Goal: Obtain resource: Obtain resource

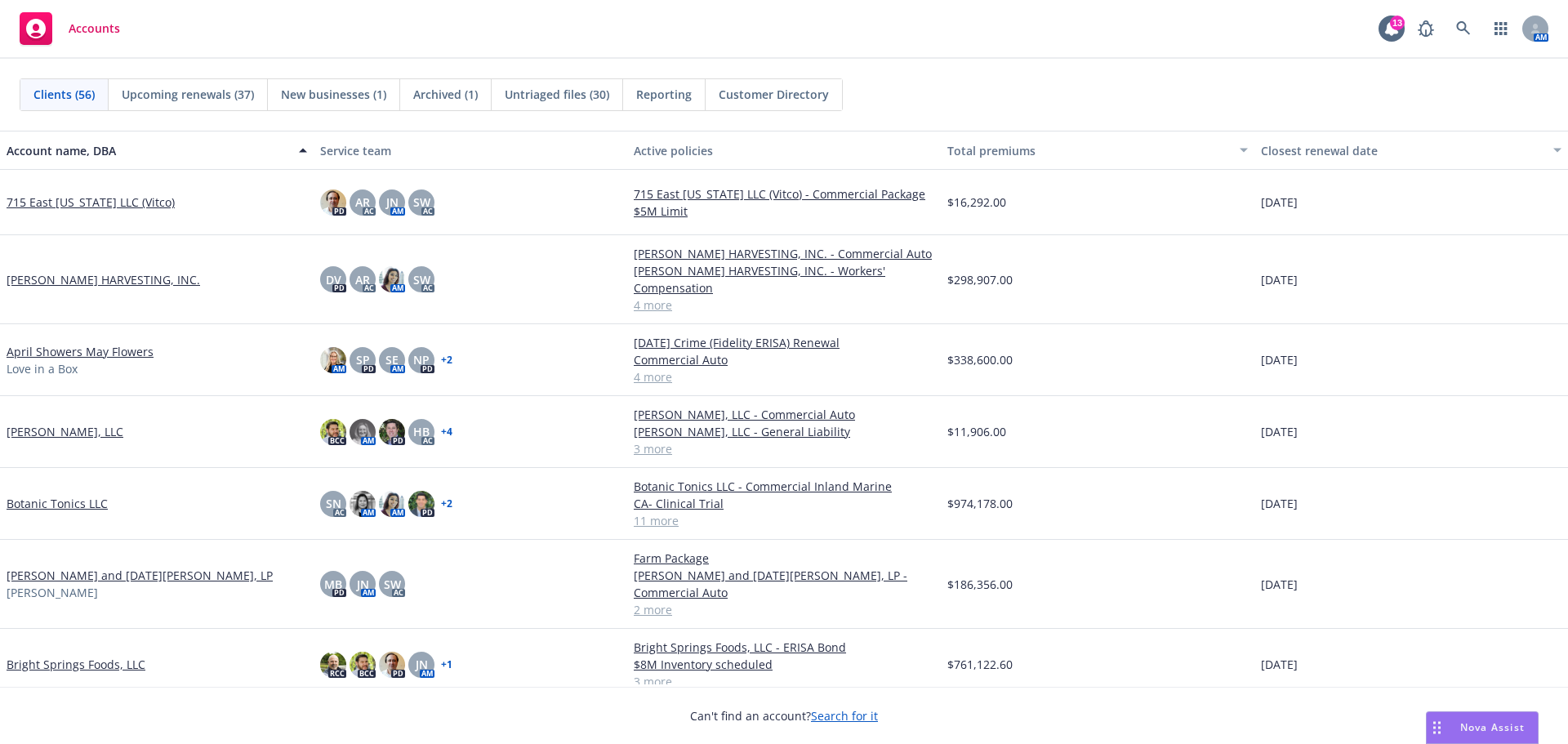
click at [45, 271] on link "[PERSON_NAME] HARVESTING, INC." at bounding box center [103, 279] width 193 height 17
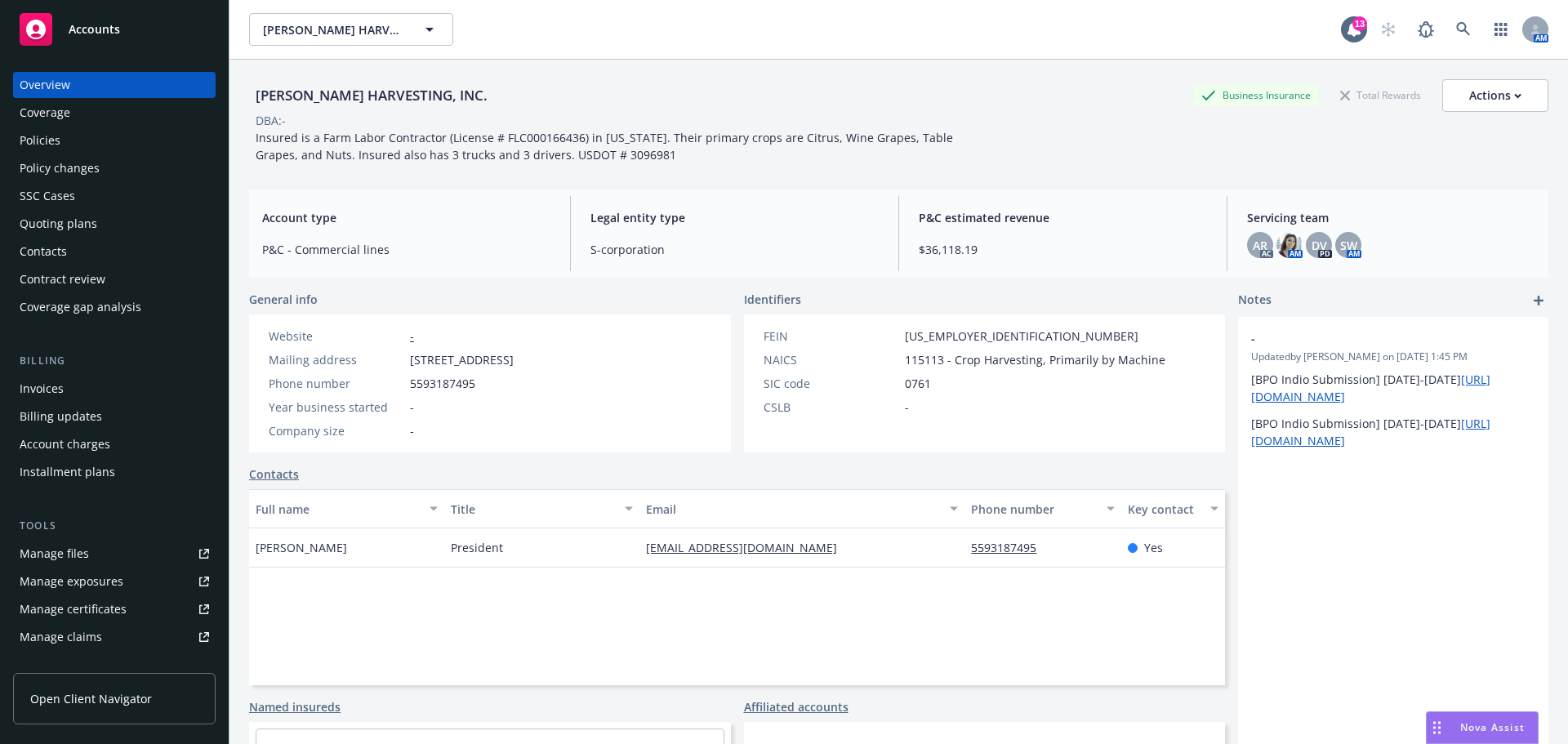
click at [787, 556] on div "[EMAIL_ADDRESS][DOMAIN_NAME]" at bounding box center [748, 547] width 204 height 17
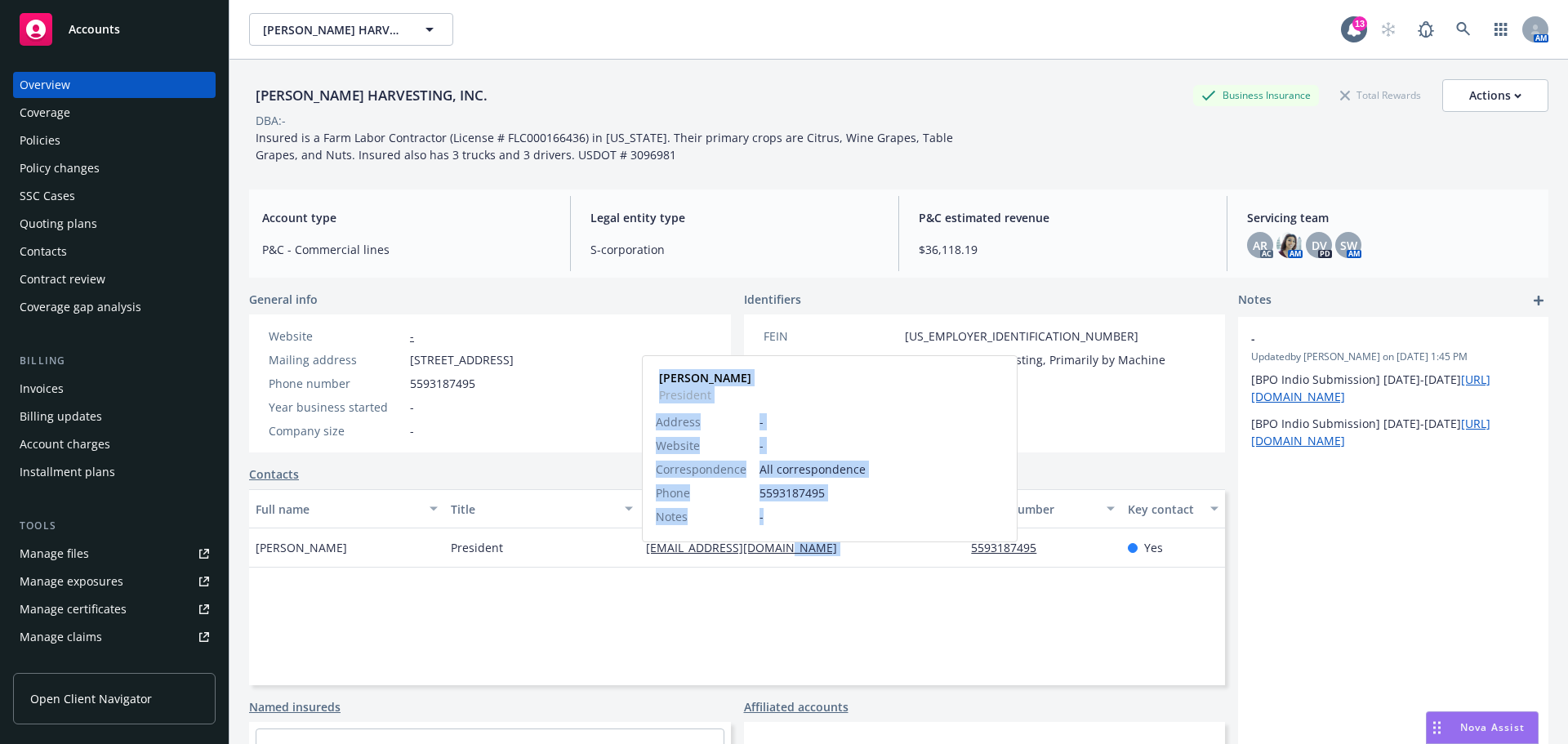
click at [787, 556] on div "[EMAIL_ADDRESS][DOMAIN_NAME]" at bounding box center [748, 547] width 204 height 17
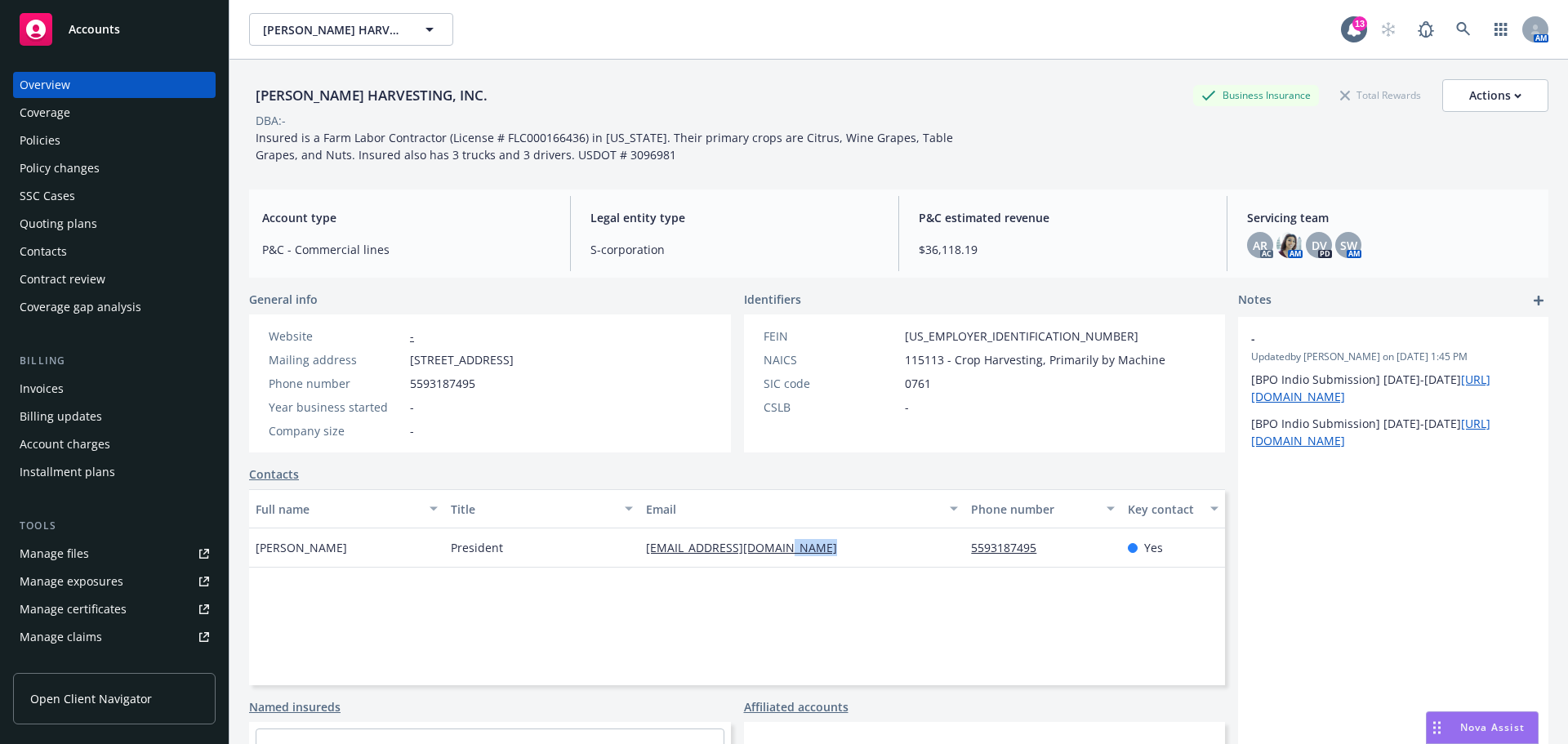
click at [697, 555] on link "[EMAIL_ADDRESS][DOMAIN_NAME]" at bounding box center [748, 547] width 204 height 15
click at [82, 209] on div "SSC Cases" at bounding box center [114, 196] width 189 height 26
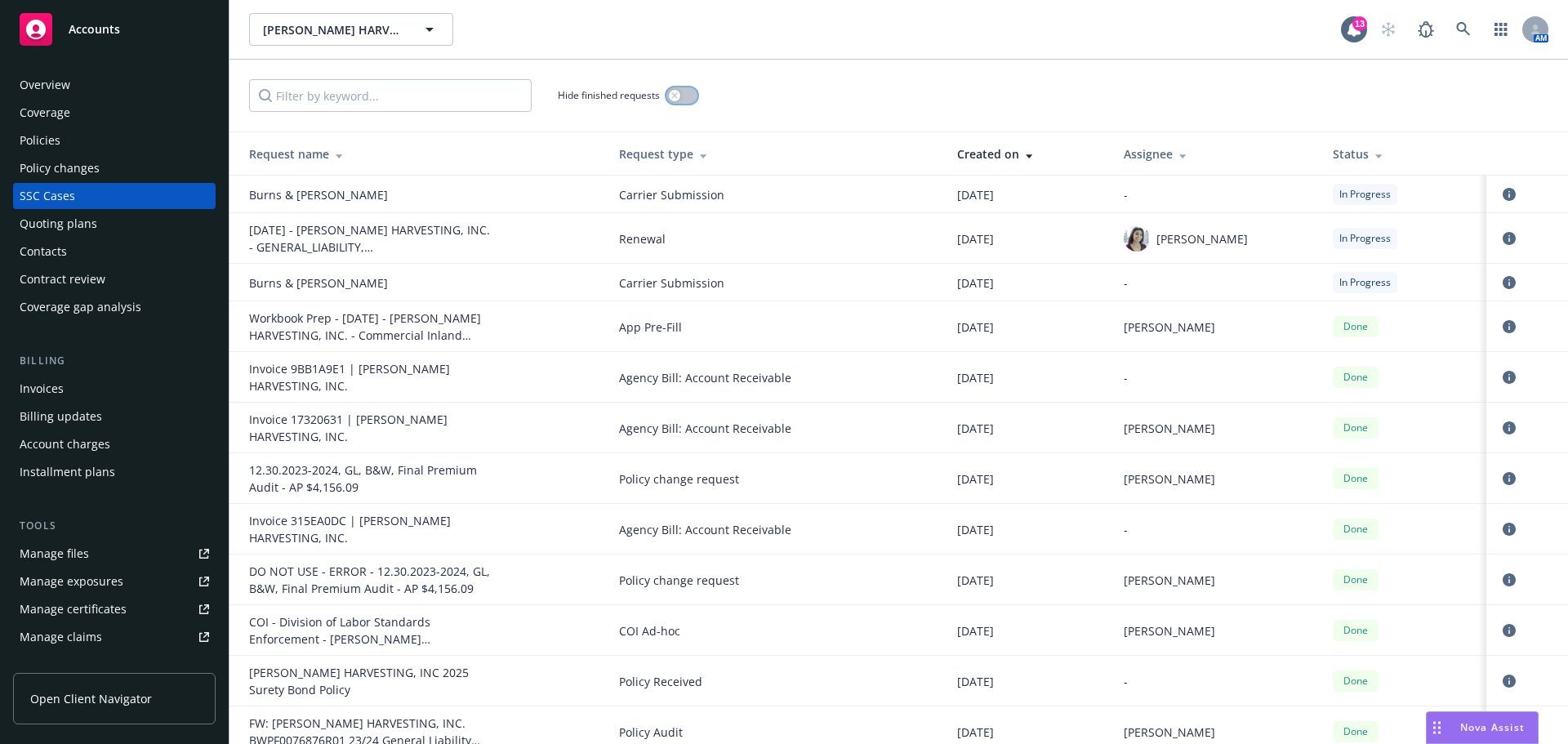
click at [697, 103] on button "button" at bounding box center [681, 95] width 31 height 16
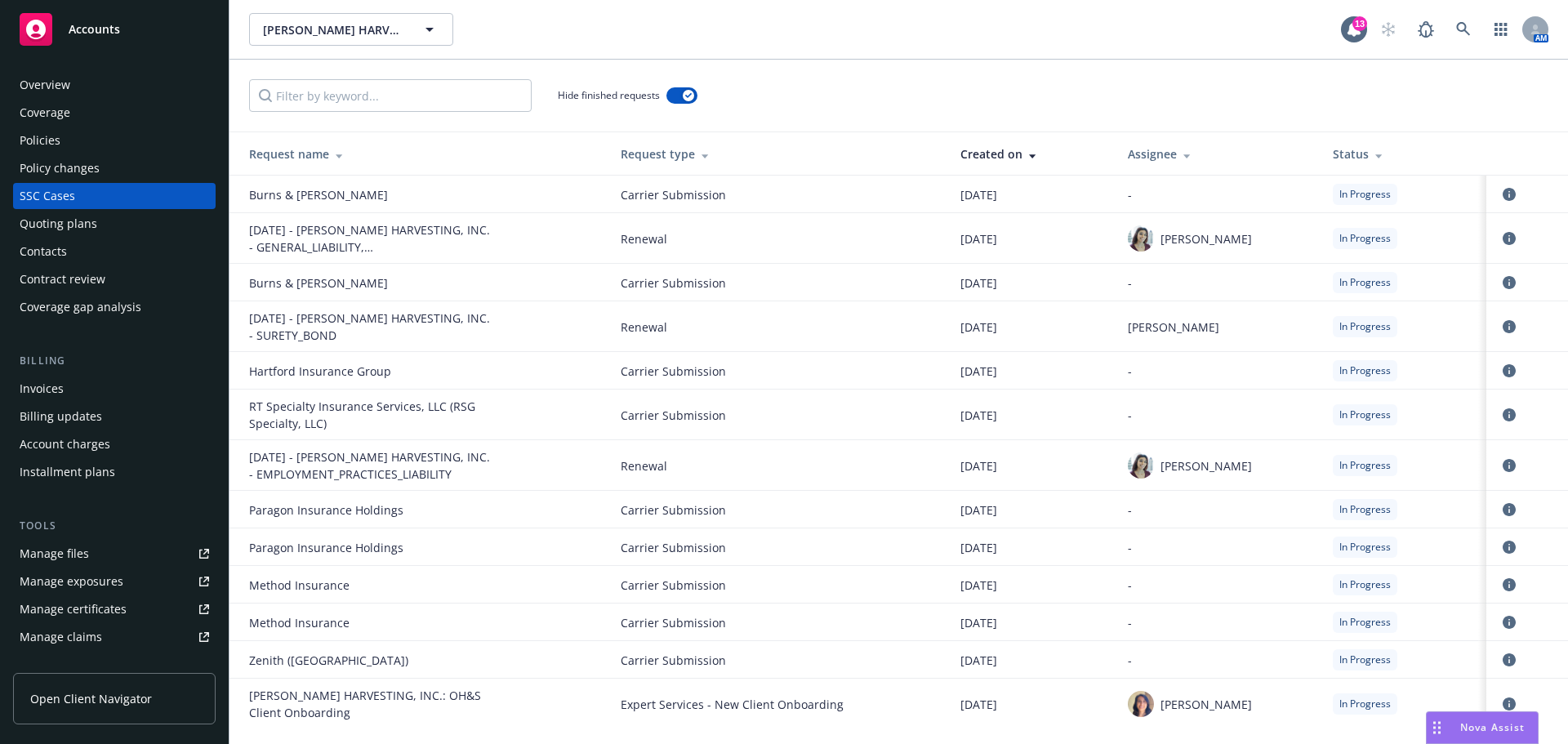
click at [310, 327] on div "09/24/25 - ALVAREZ HARVESTING, INC. - SURETY_BOND" at bounding box center [371, 326] width 245 height 34
click at [1514, 332] on icon "circleInformation" at bounding box center [1510, 327] width 13 height 13
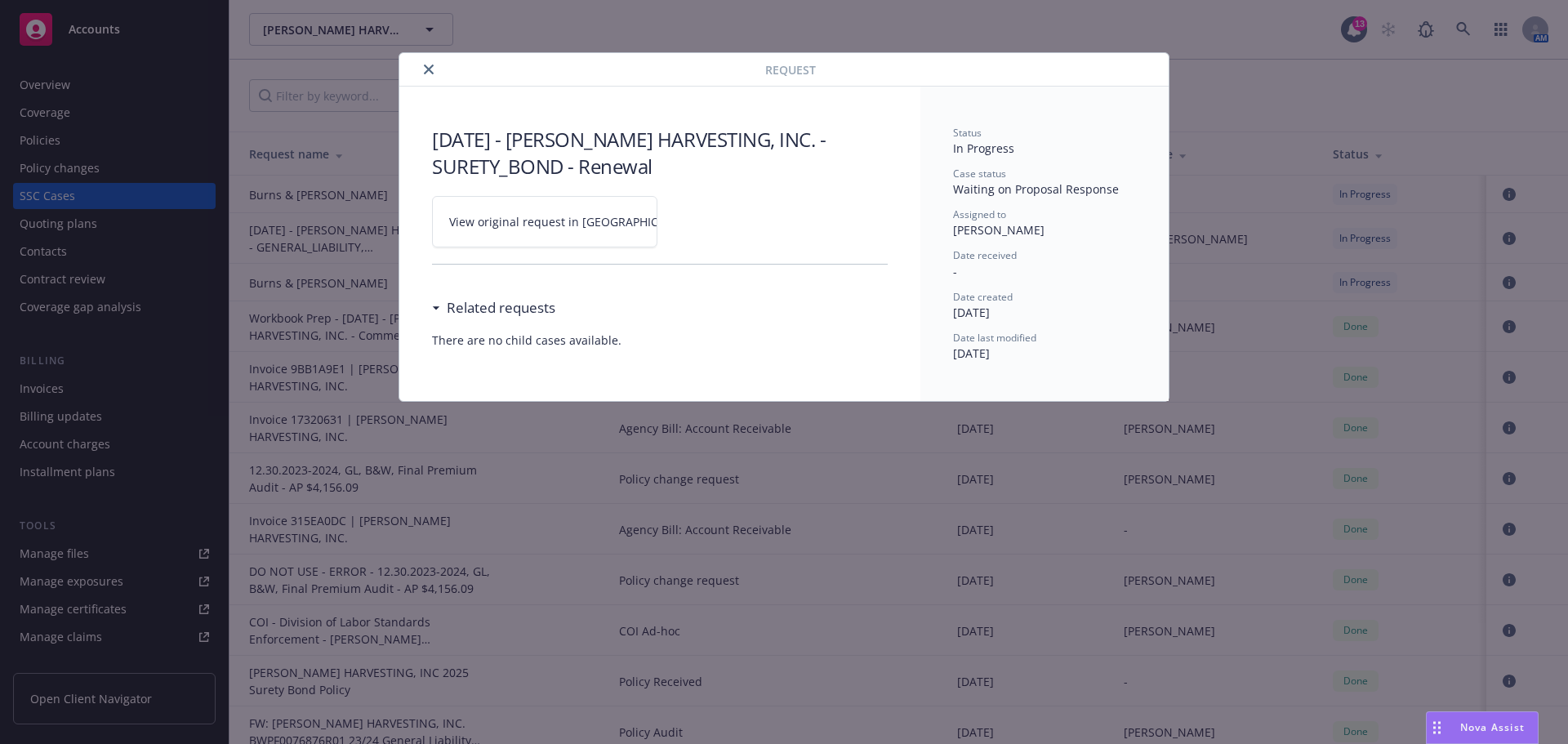
click at [481, 227] on span "View original request in SSC" at bounding box center [573, 221] width 247 height 17
click at [559, 224] on span "View original request in SSC" at bounding box center [573, 221] width 247 height 17
click at [437, 64] on button "close" at bounding box center [428, 69] width 19 height 19
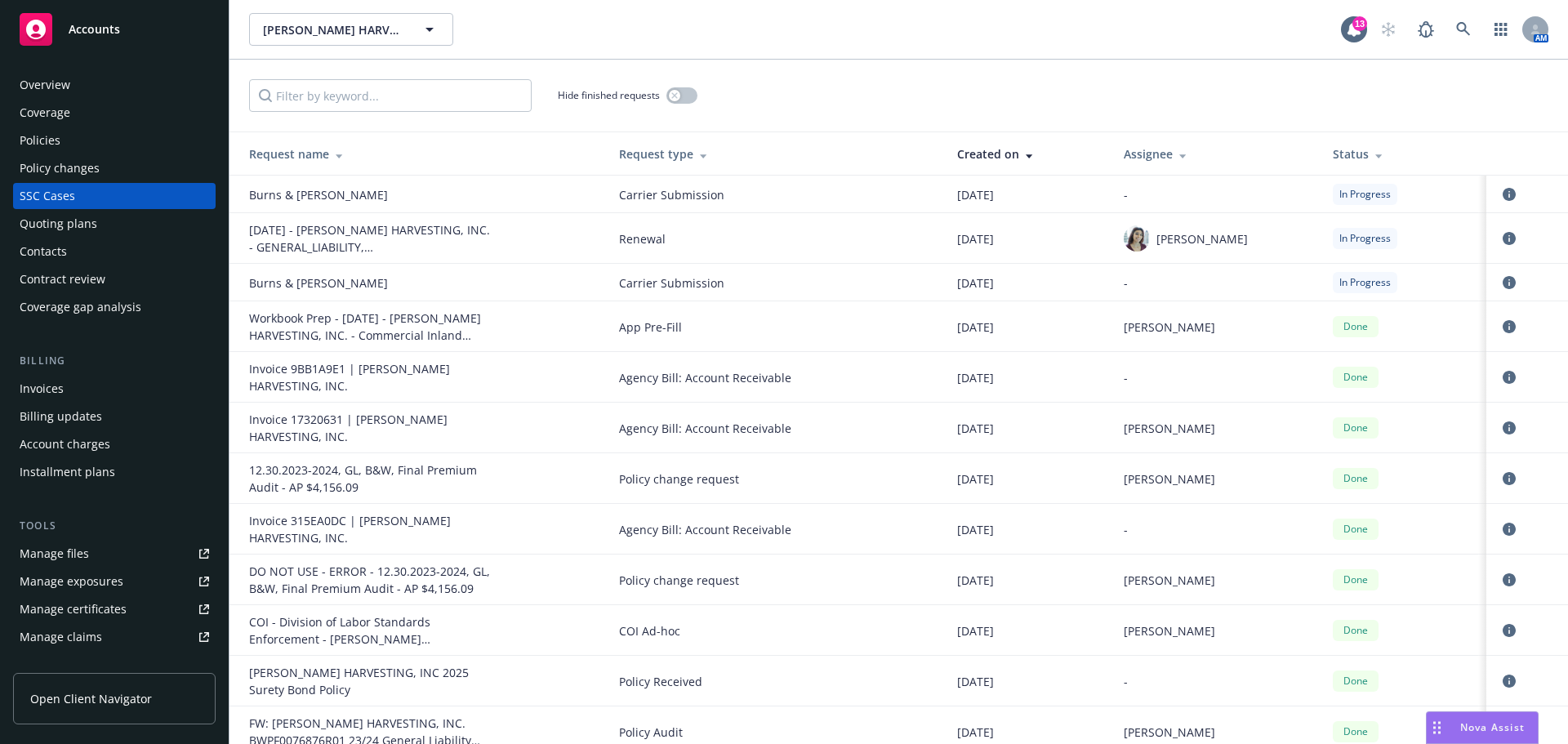
click at [43, 149] on div "Policies" at bounding box center [40, 140] width 41 height 26
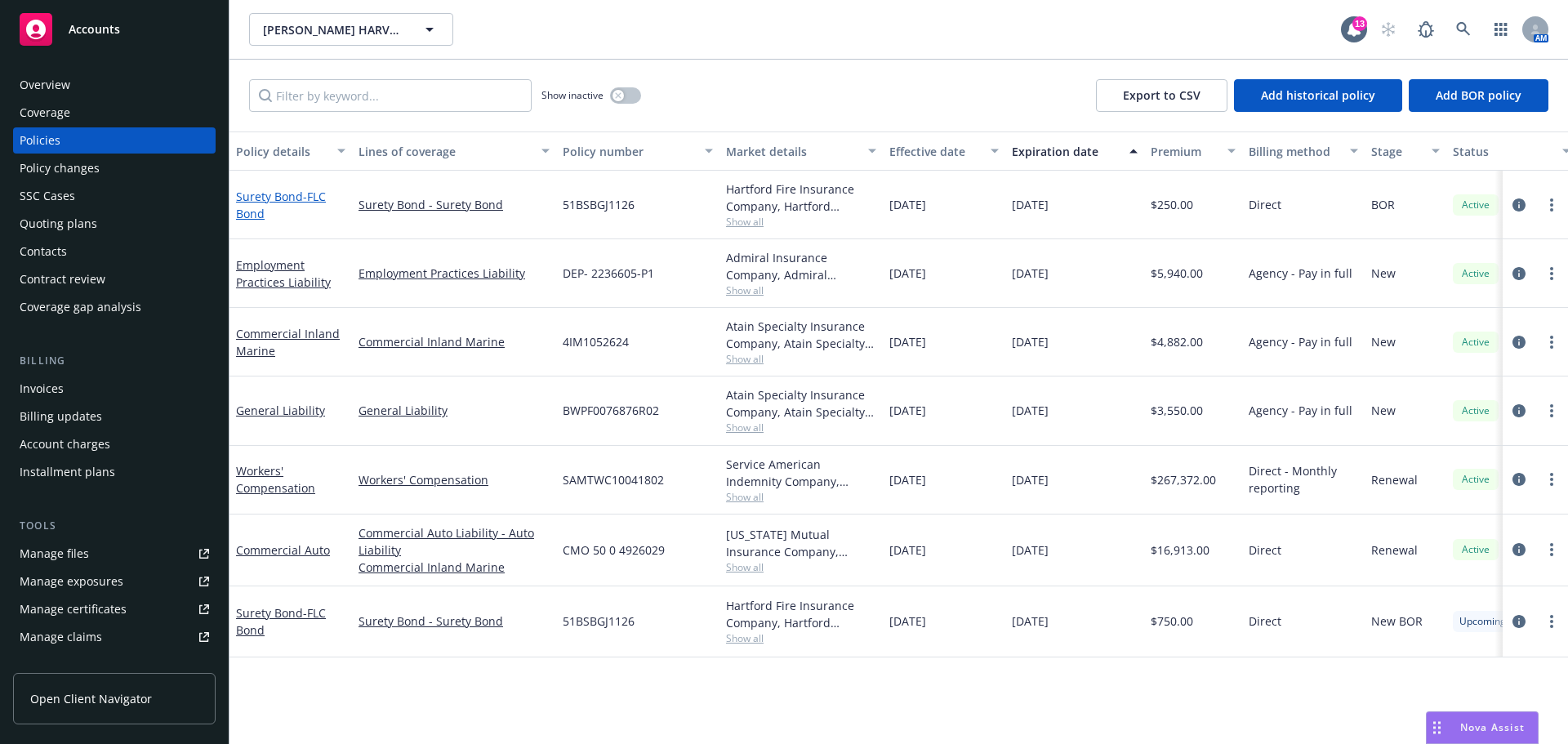
click at [271, 211] on link "Surety Bond - FLC Bond" at bounding box center [281, 204] width 90 height 33
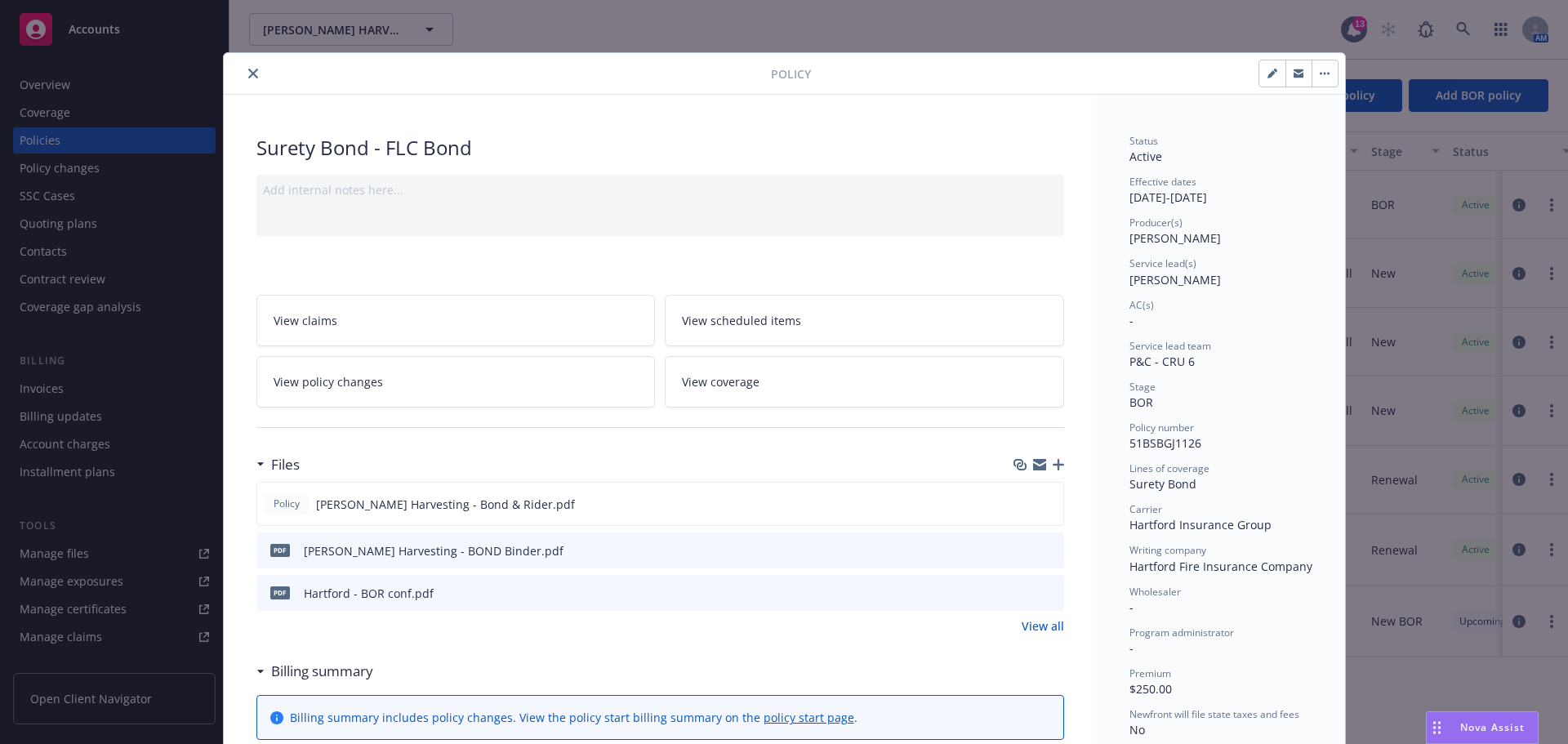
click at [251, 74] on icon "close" at bounding box center [253, 74] width 10 height 10
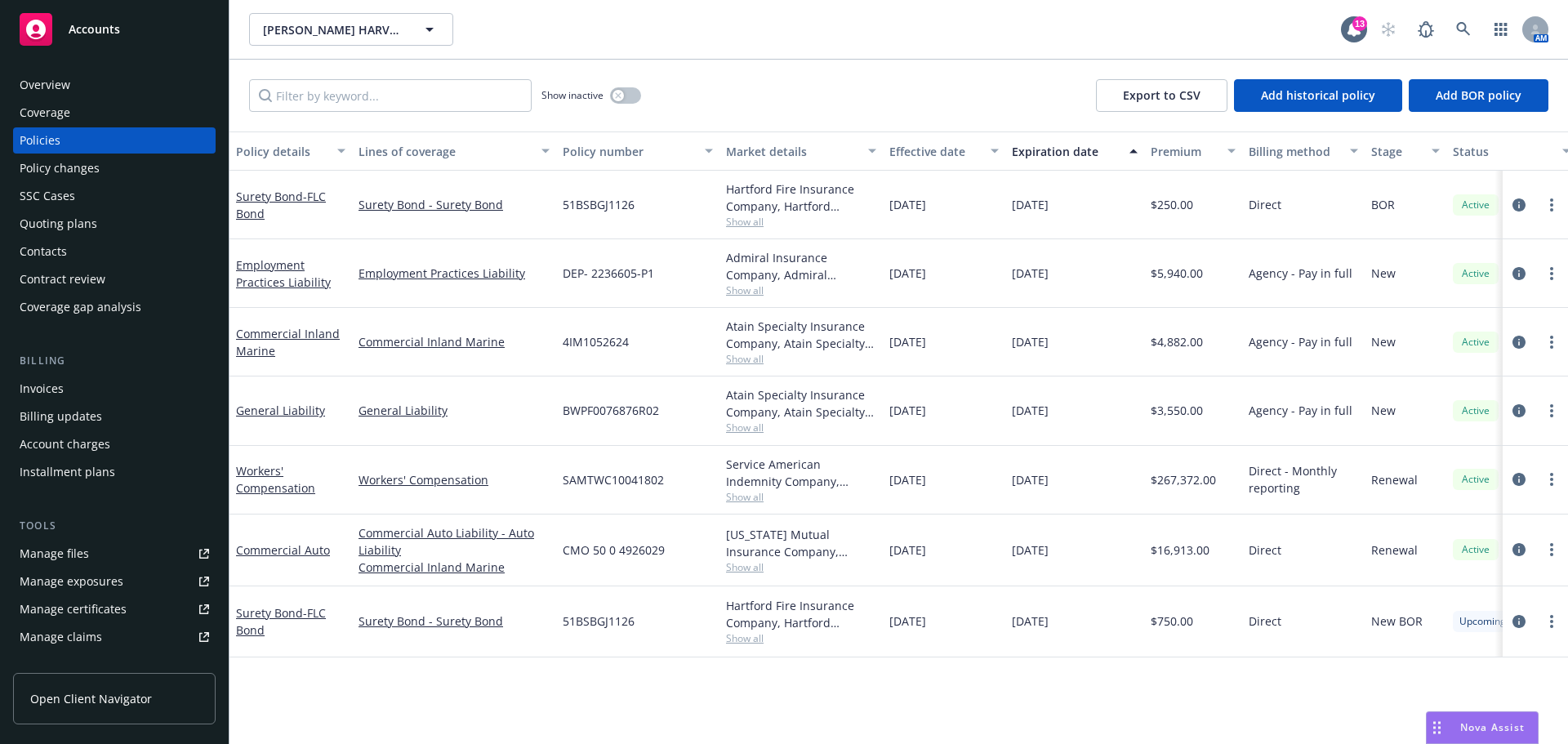
click at [91, 237] on div "Quoting plans" at bounding box center [58, 224] width 77 height 26
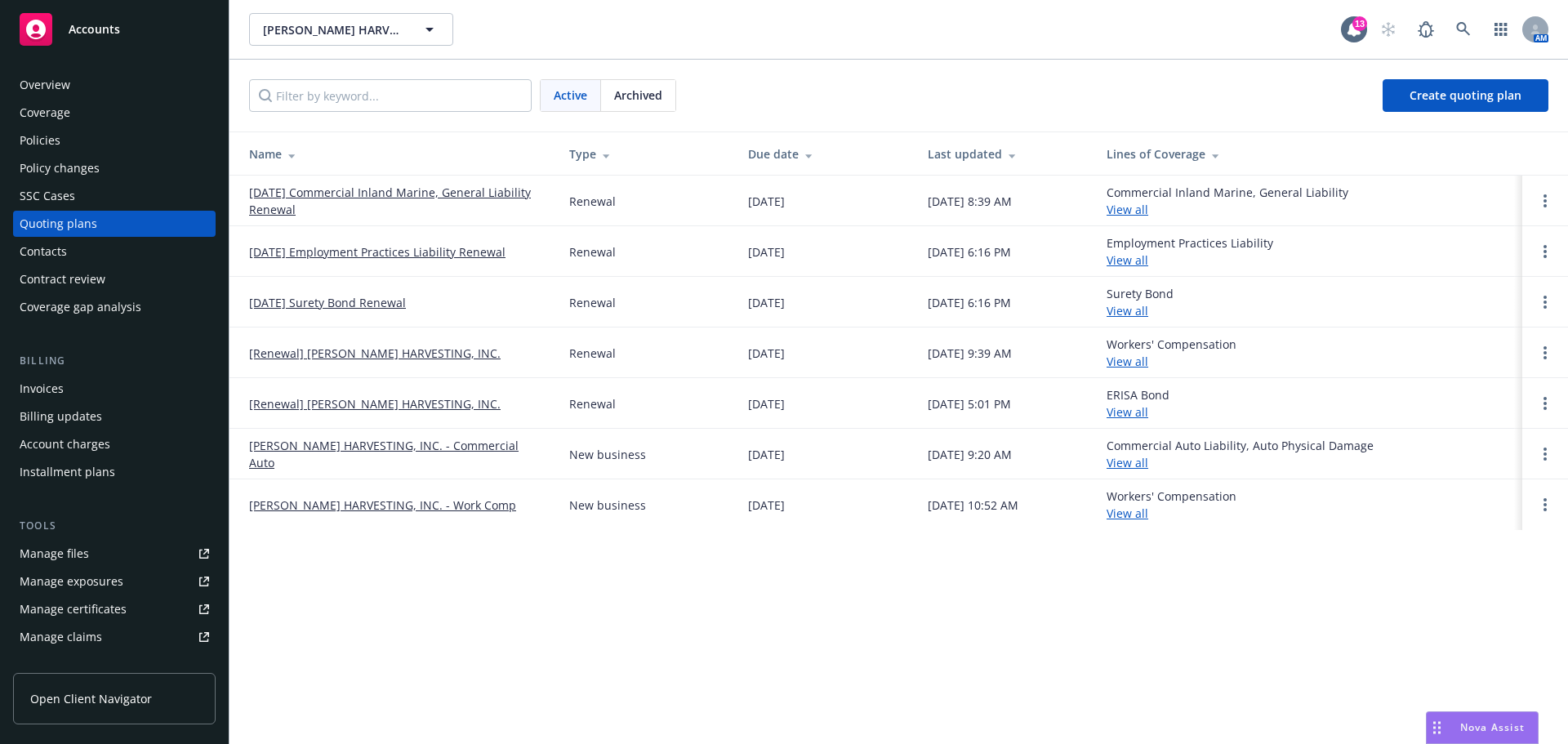
click at [266, 300] on link "[DATE] Surety Bond Renewal" at bounding box center [327, 303] width 156 height 17
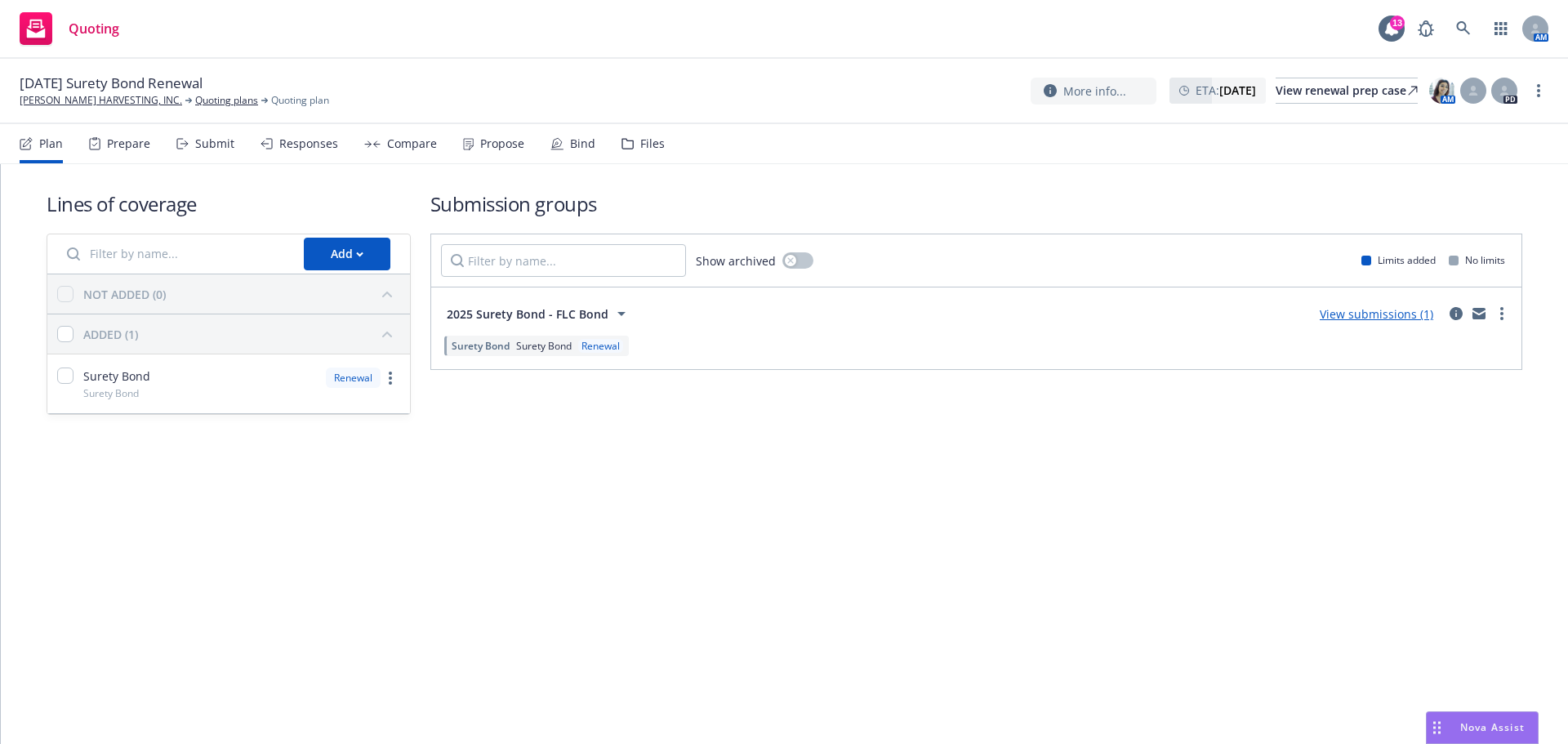
click at [665, 163] on div "Files" at bounding box center [643, 144] width 43 height 40
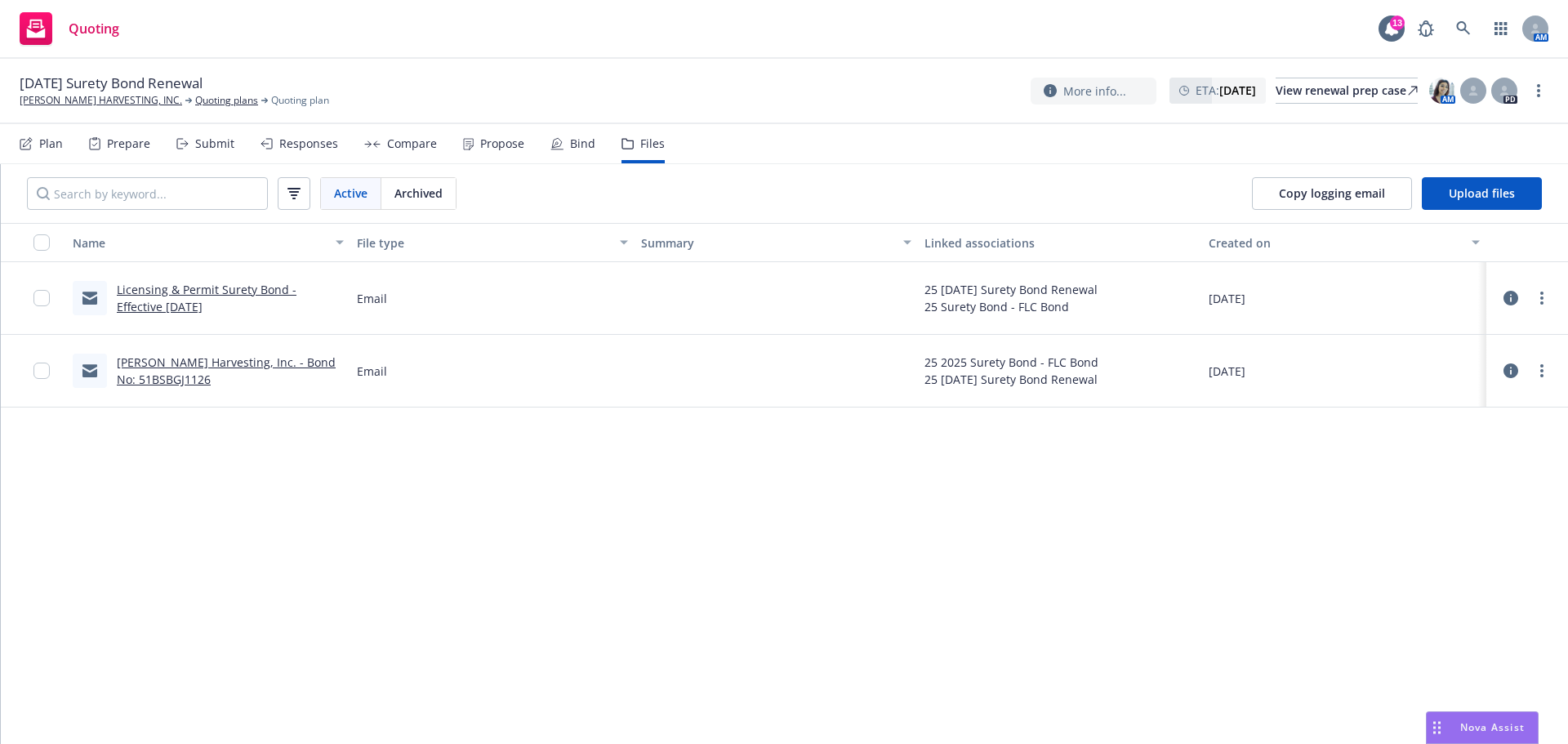
click at [146, 384] on link "[PERSON_NAME] Harvesting, Inc. - Bond No: 51BSBGJ1126" at bounding box center [226, 370] width 219 height 33
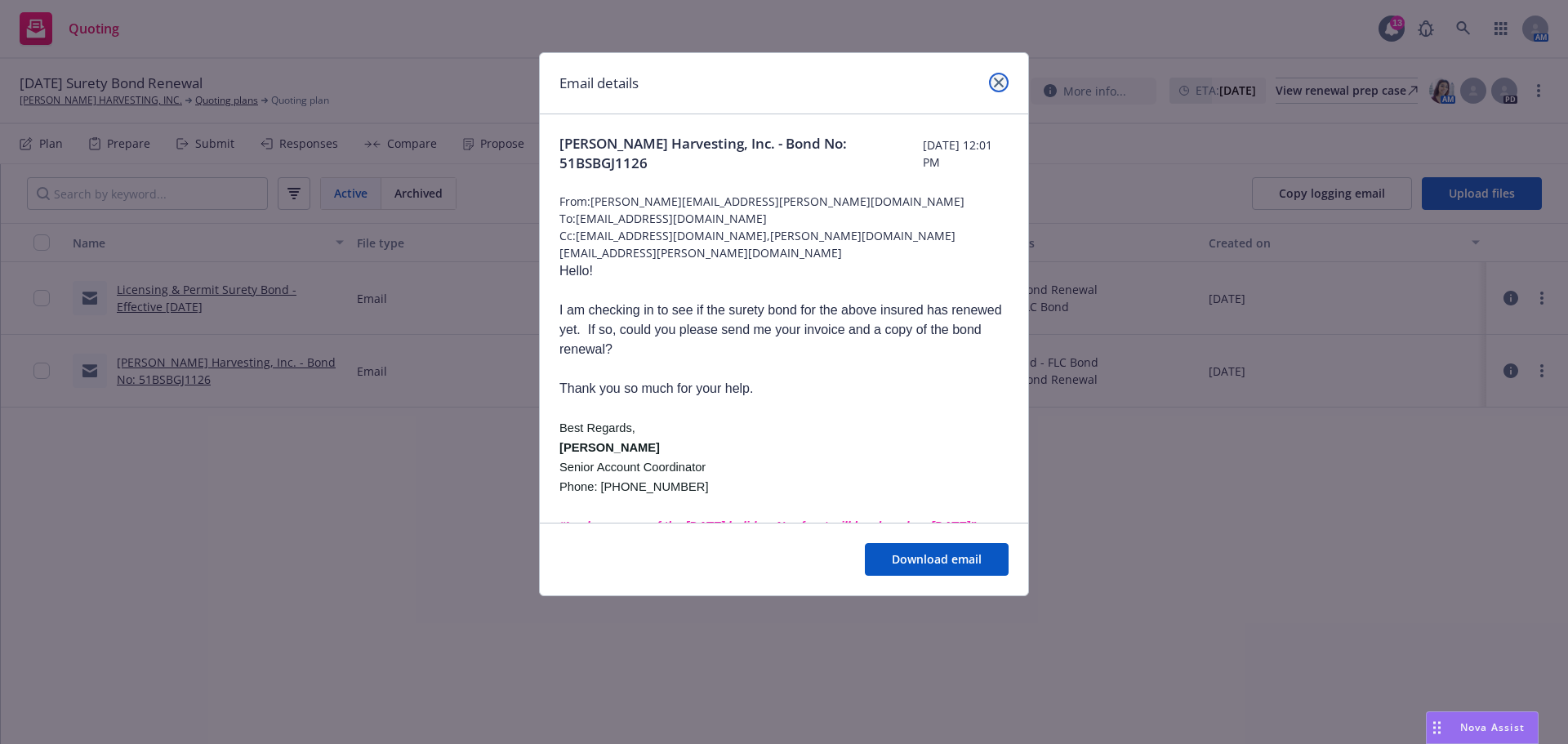
click at [999, 87] on icon "close" at bounding box center [999, 82] width 10 height 10
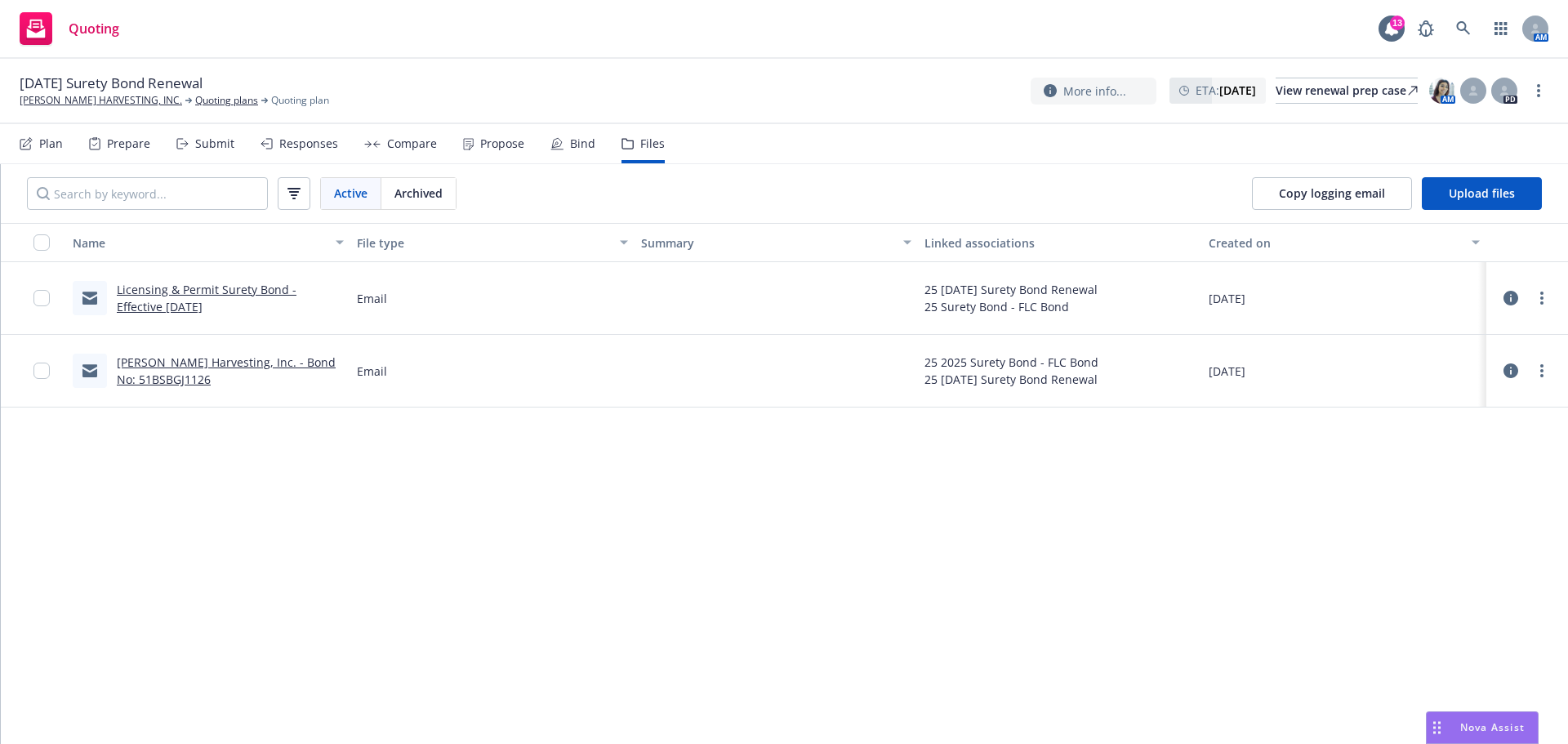
drag, startPoint x: 220, startPoint y: 308, endPoint x: 230, endPoint y: 317, distance: 13.5
click at [223, 310] on link "Licensing & Permit Surety Bond - Effective [DATE]" at bounding box center [207, 298] width 180 height 33
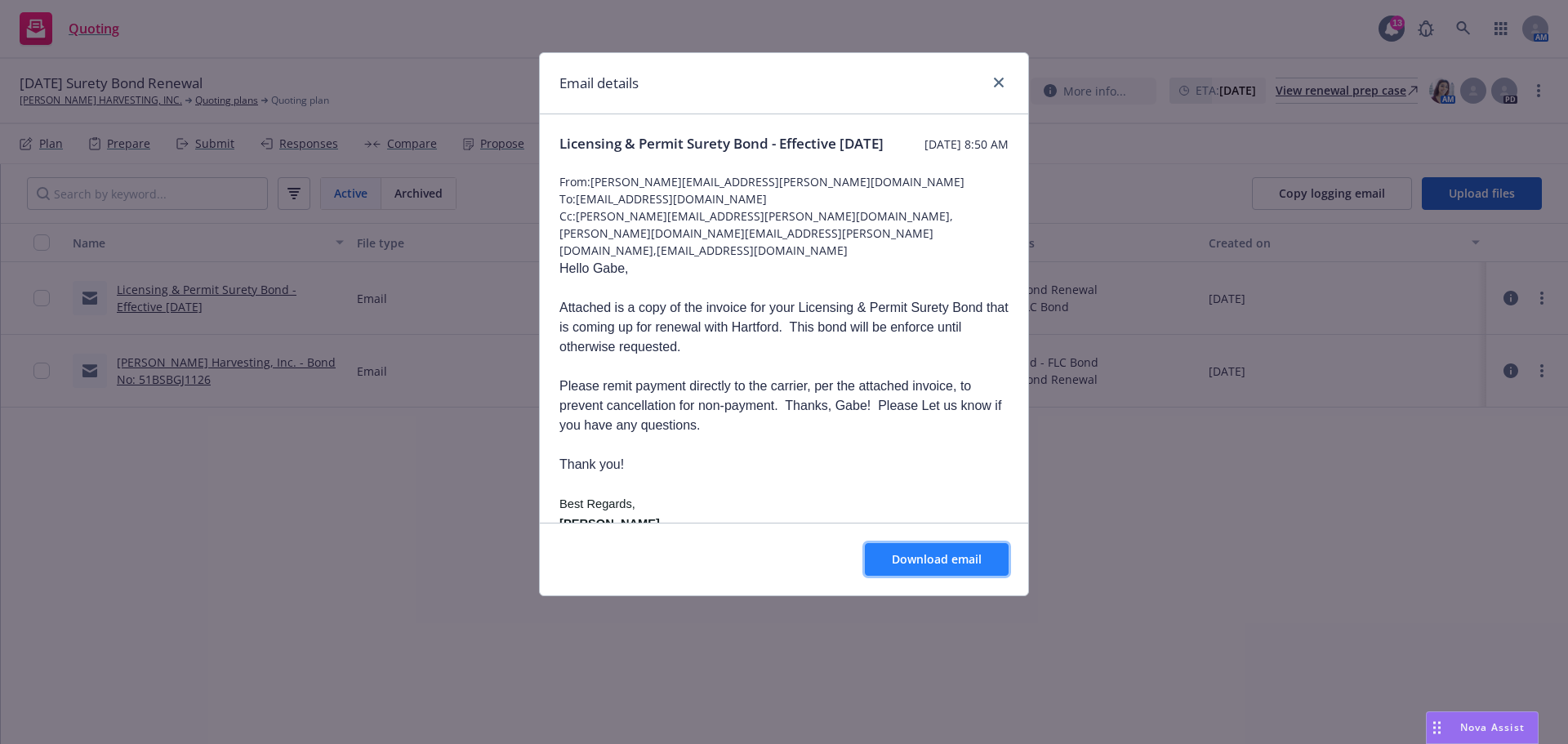
click at [920, 575] on button "Download email" at bounding box center [936, 559] width 144 height 33
click at [1001, 81] on icon "close" at bounding box center [999, 82] width 10 height 10
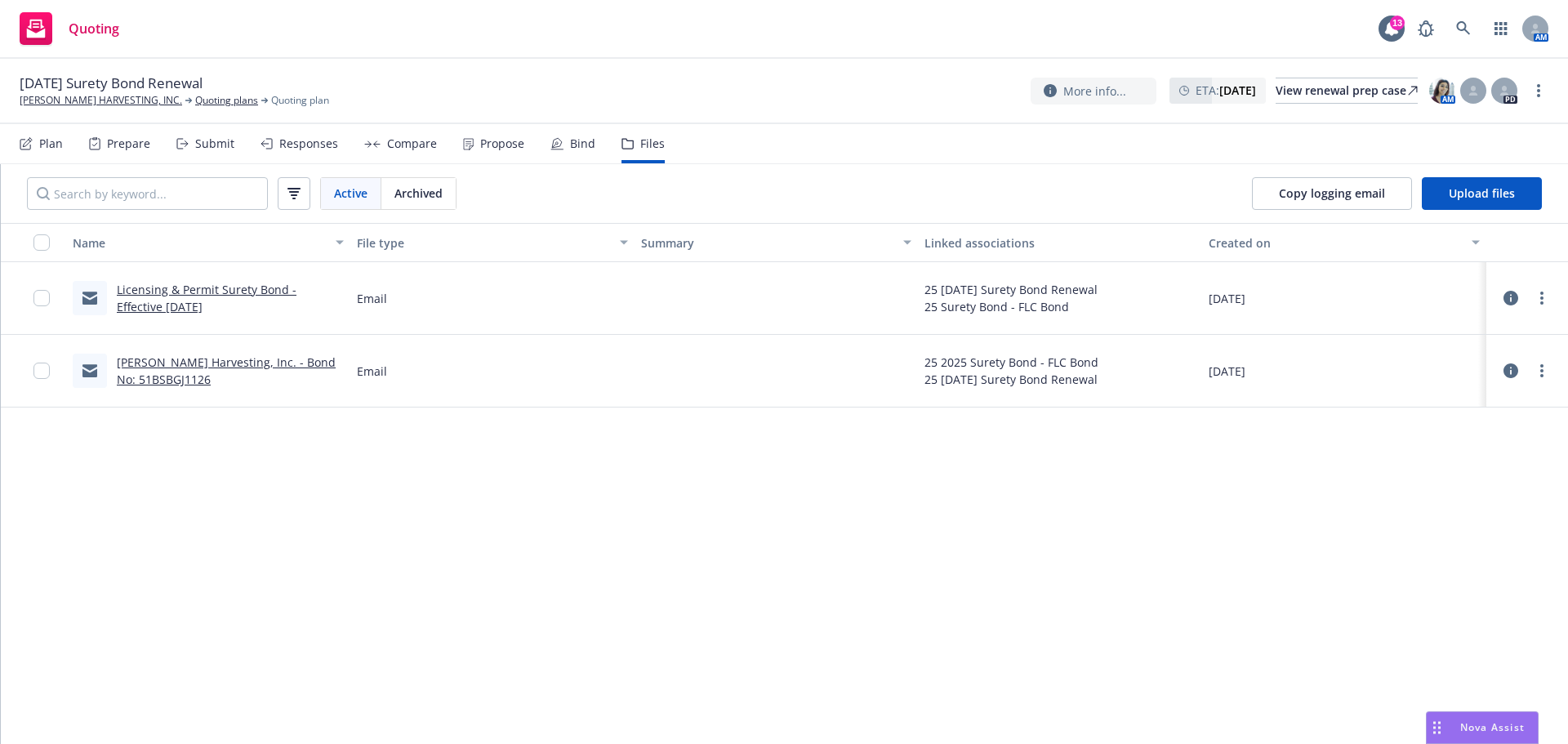
click at [170, 387] on link "[PERSON_NAME] Harvesting, Inc. - Bond No: 51BSBGJ1126" at bounding box center [226, 370] width 219 height 33
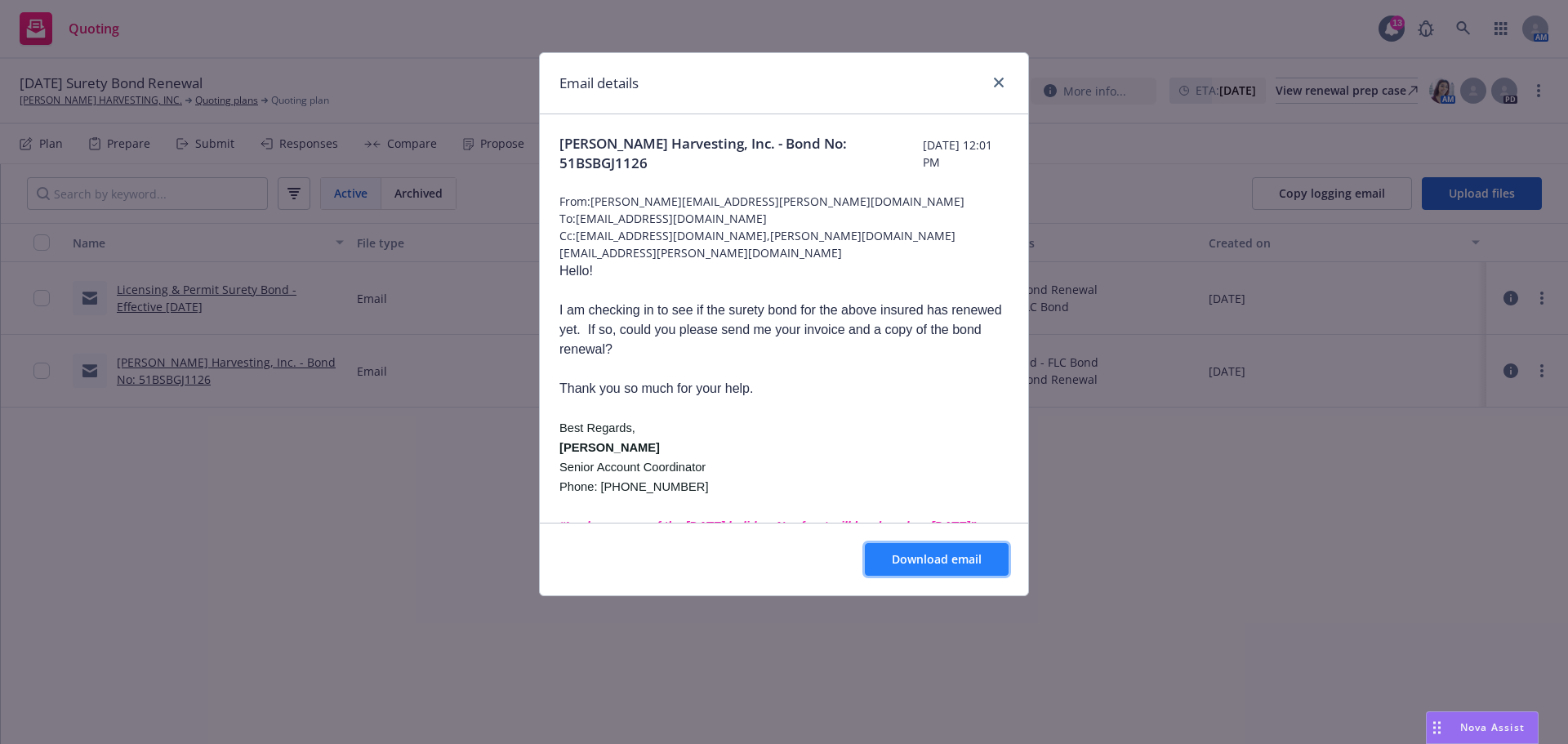
click at [898, 567] on span "Download email" at bounding box center [936, 558] width 90 height 15
click at [999, 83] on icon "close" at bounding box center [999, 82] width 10 height 10
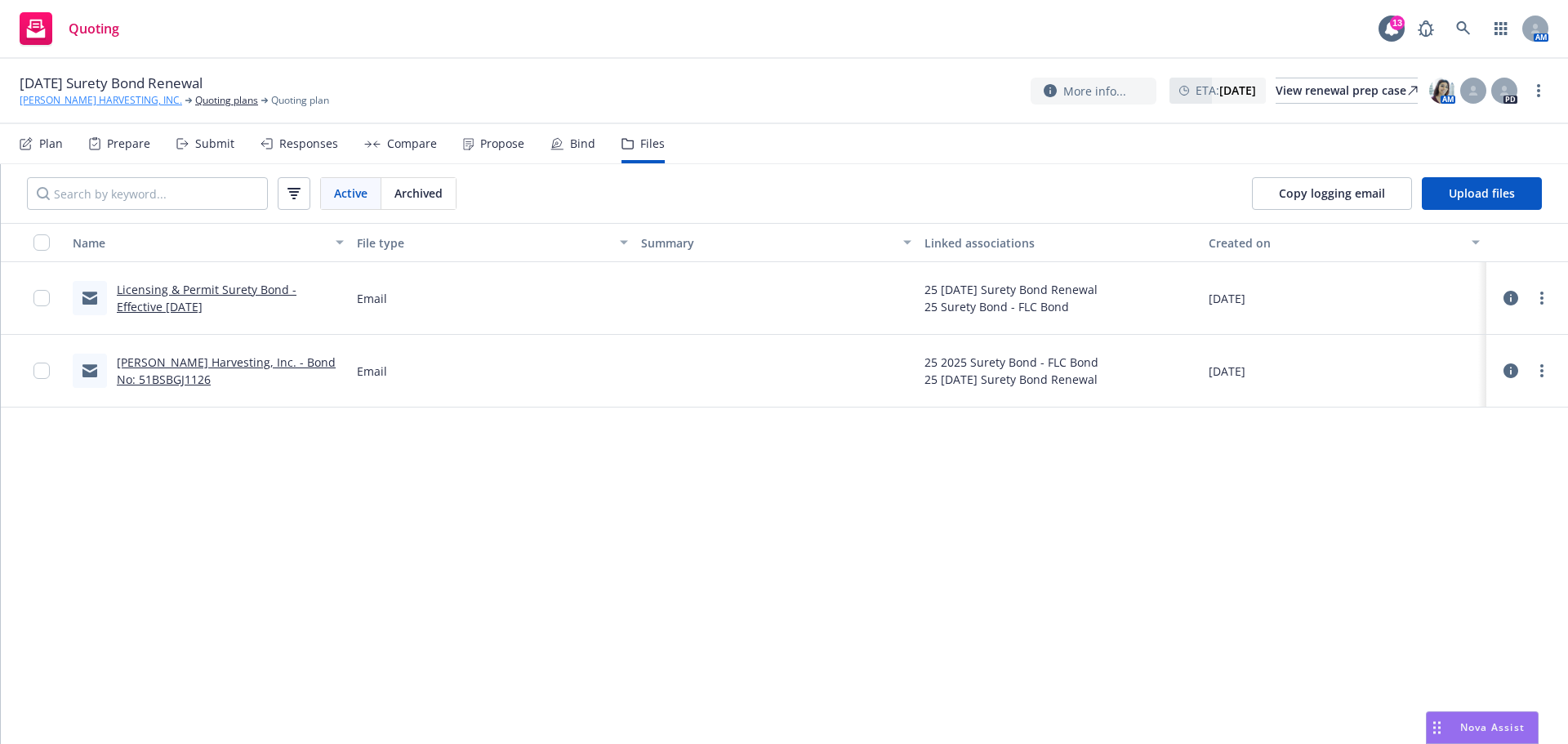
click at [81, 101] on link "[PERSON_NAME] HARVESTING, INC." at bounding box center [100, 100] width 162 height 14
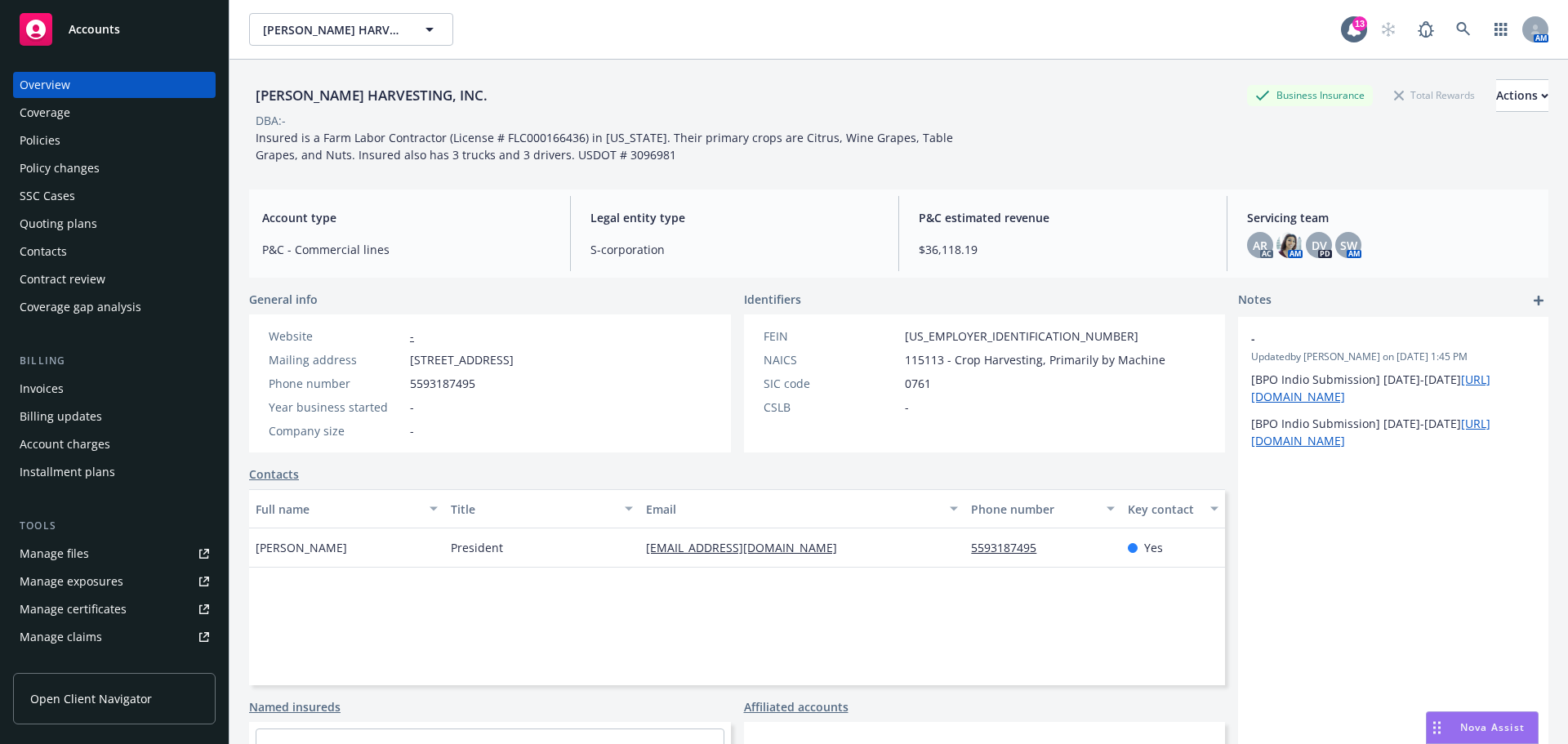
click at [86, 567] on div "Manage files" at bounding box center [54, 553] width 70 height 26
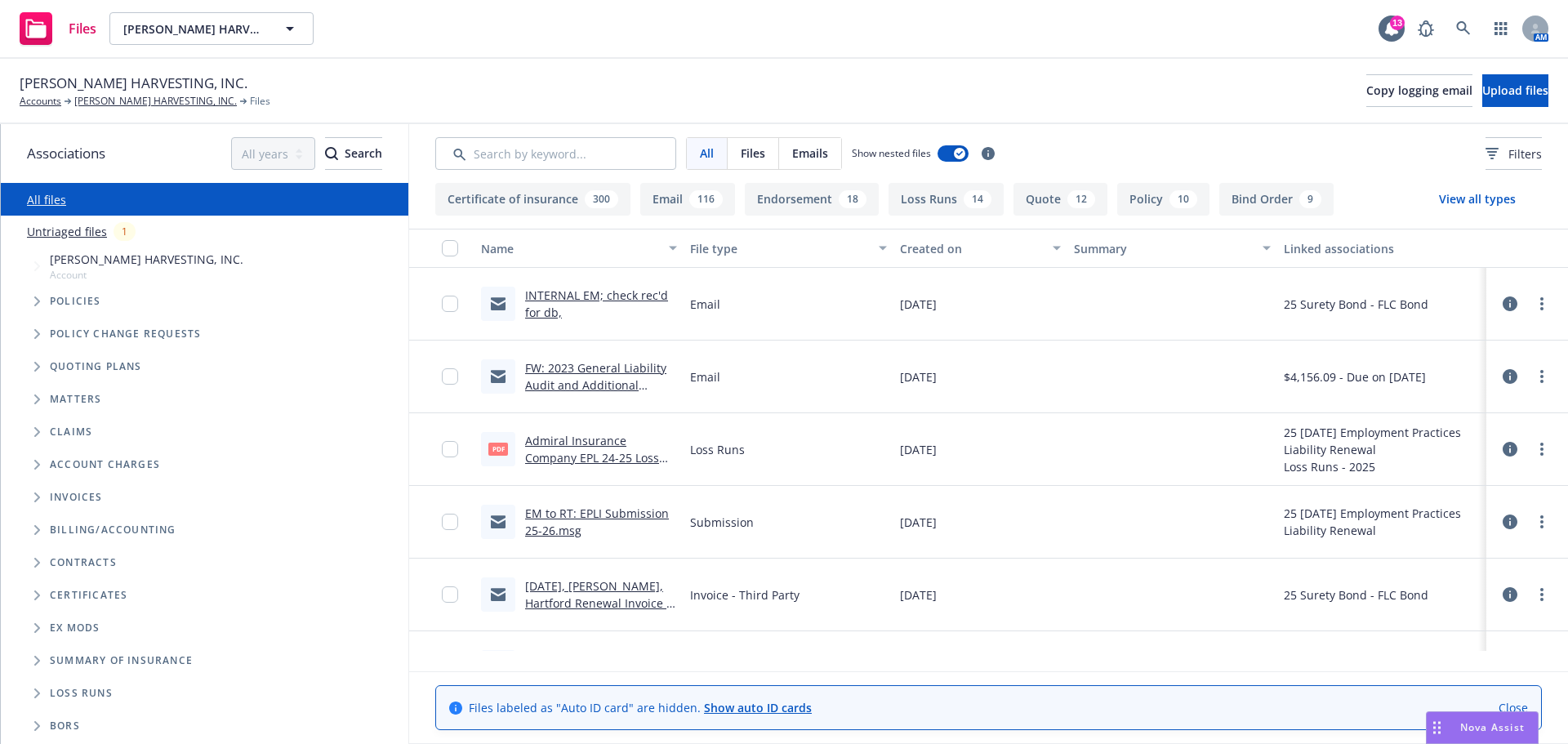
click at [65, 240] on link "Untriaged files" at bounding box center [66, 231] width 80 height 17
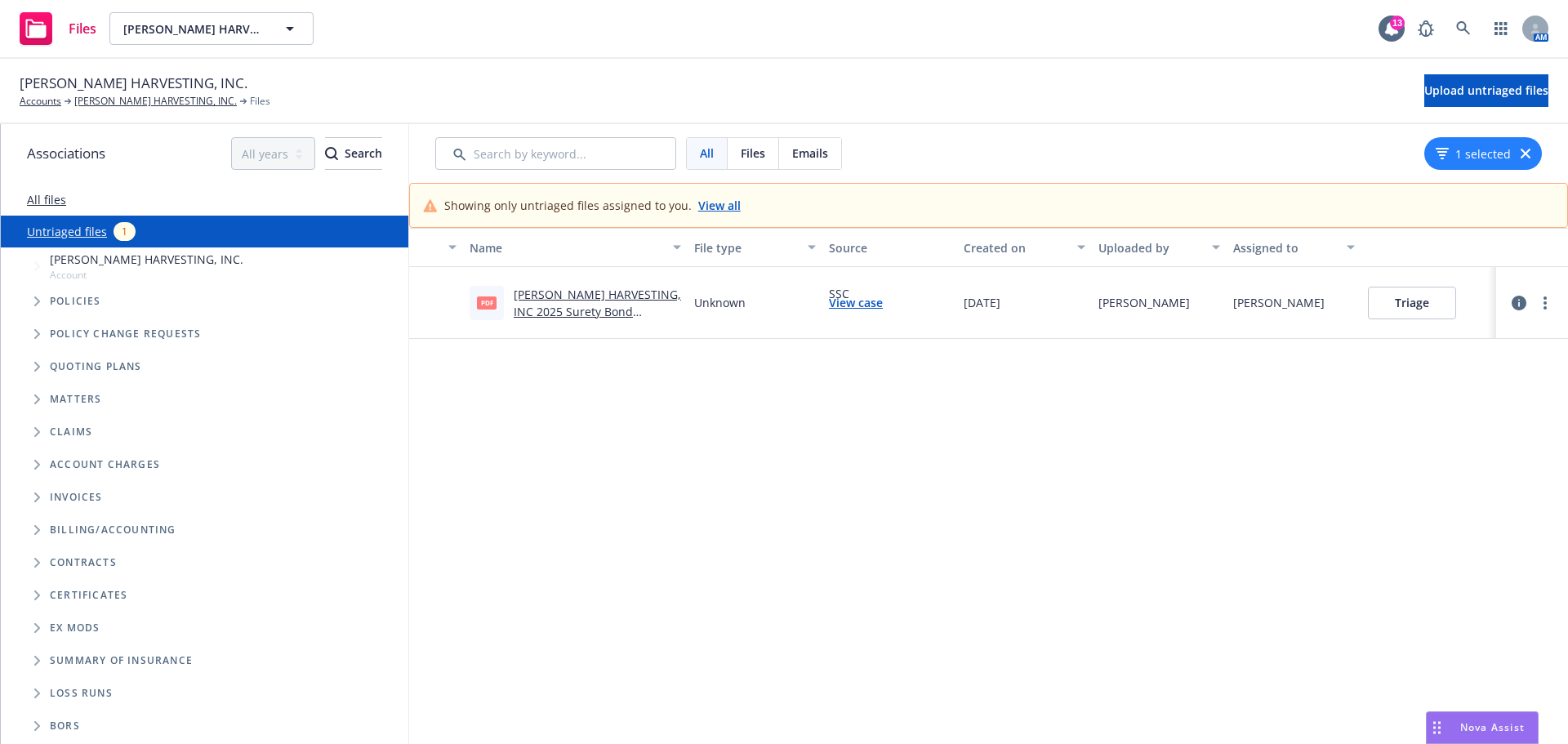
click at [563, 330] on link "ALVAREZ HARVESTING, INC 2025 Surety Bond Policy.pdf" at bounding box center [597, 311] width 167 height 50
